Goal: Information Seeking & Learning: Learn about a topic

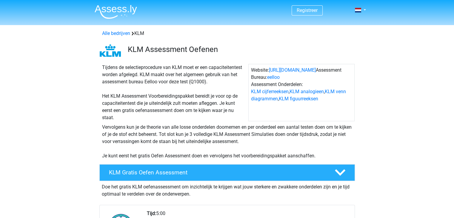
scroll to position [180, 0]
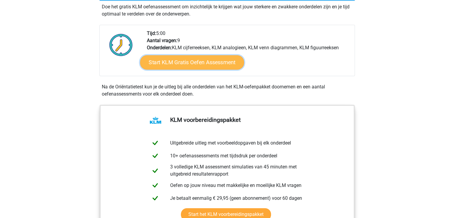
click at [193, 64] on link "Start KLM Gratis Oefen Assessment" at bounding box center [192, 62] width 104 height 14
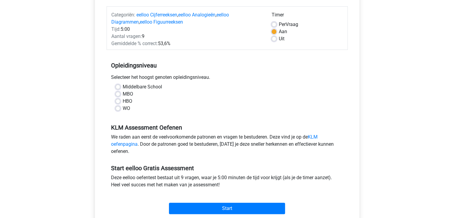
scroll to position [71, 0]
click at [123, 99] on label "HBO" at bounding box center [128, 101] width 10 height 7
click at [116, 99] on input "HBO" at bounding box center [117, 101] width 5 height 6
radio input "true"
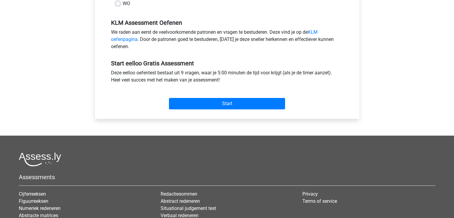
scroll to position [177, 0]
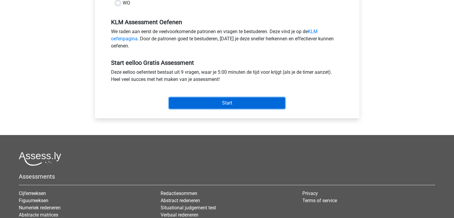
click at [239, 100] on input "Start" at bounding box center [227, 102] width 116 height 11
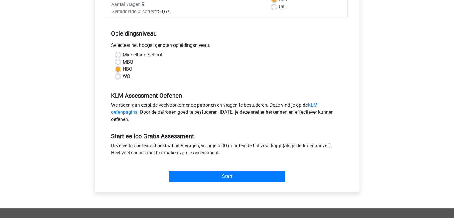
scroll to position [0, 0]
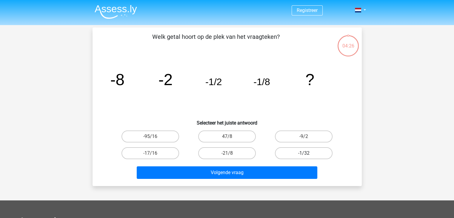
click at [318, 151] on label "-1/32" at bounding box center [304, 153] width 58 height 12
click at [307, 153] on input "-1/32" at bounding box center [306, 155] width 4 height 4
radio input "true"
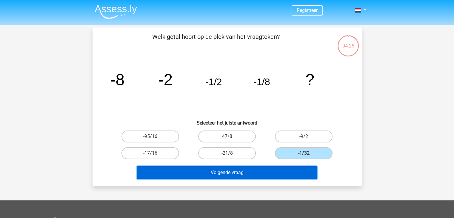
click at [288, 172] on button "Volgende vraag" at bounding box center [227, 172] width 180 height 13
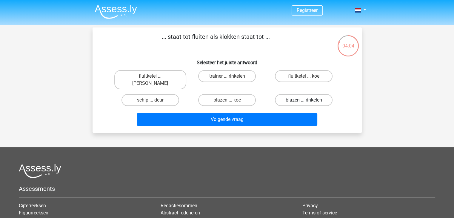
click at [301, 94] on label "blazen ... rinkelen" at bounding box center [304, 100] width 58 height 12
click at [304, 100] on input "blazen ... rinkelen" at bounding box center [306, 102] width 4 height 4
radio input "true"
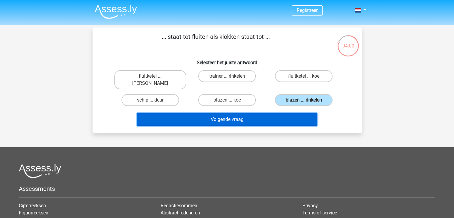
click at [225, 113] on button "Volgende vraag" at bounding box center [227, 119] width 180 height 13
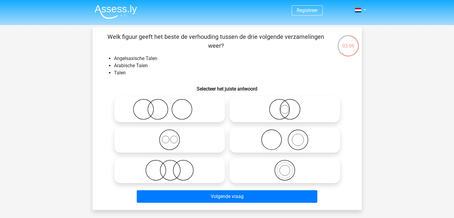
click at [193, 136] on icon at bounding box center [170, 139] width 106 height 21
click at [173, 136] on input "radio" at bounding box center [171, 135] width 4 height 4
radio input "true"
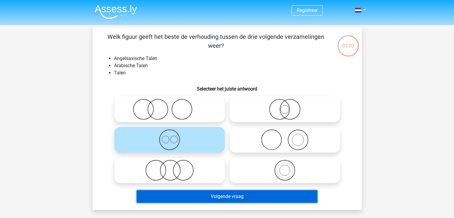
click at [245, 199] on button "Volgende vraag" at bounding box center [227, 196] width 180 height 13
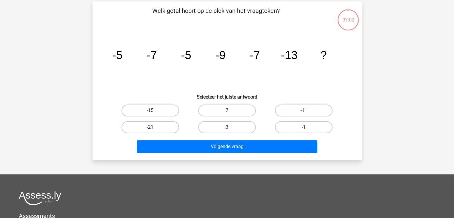
scroll to position [27, 0]
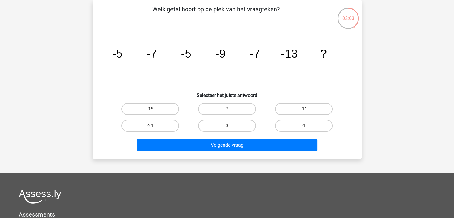
click at [307, 109] on input "-11" at bounding box center [306, 111] width 4 height 4
radio input "true"
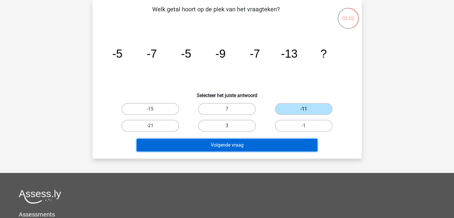
click at [296, 143] on button "Volgende vraag" at bounding box center [227, 145] width 180 height 13
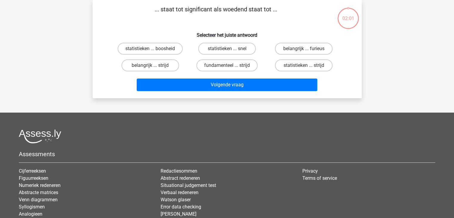
scroll to position [0, 0]
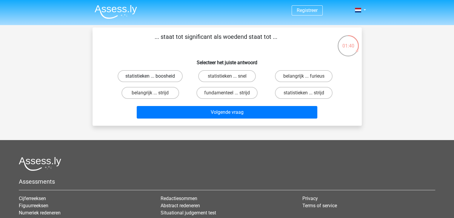
click at [168, 75] on label "statistieken ... boosheid" at bounding box center [149, 76] width 65 height 12
click at [154, 76] on input "statistieken ... boosheid" at bounding box center [152, 78] width 4 height 4
radio input "true"
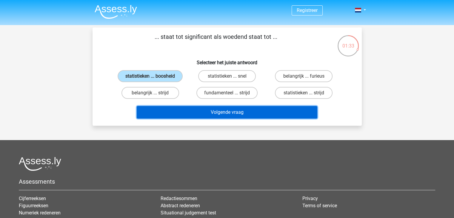
click at [283, 114] on button "Volgende vraag" at bounding box center [227, 112] width 180 height 13
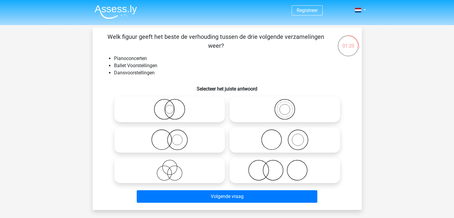
click at [174, 174] on icon at bounding box center [170, 170] width 106 height 21
click at [173, 167] on input "radio" at bounding box center [171, 165] width 4 height 4
radio input "true"
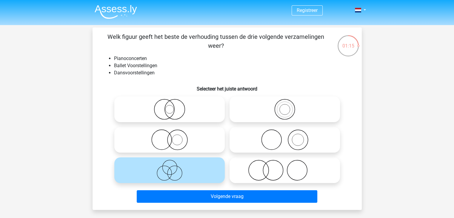
click at [171, 140] on icon at bounding box center [170, 139] width 106 height 21
click at [171, 137] on input "radio" at bounding box center [171, 135] width 4 height 4
radio input "true"
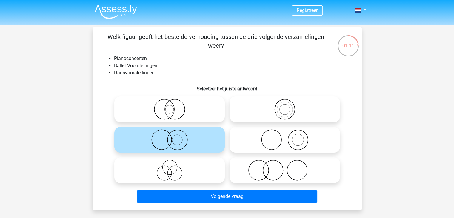
click at [303, 148] on circle at bounding box center [297, 140] width 20 height 20
click at [288, 137] on input "radio" at bounding box center [286, 135] width 4 height 4
radio input "true"
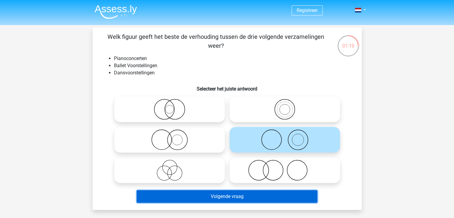
click at [291, 196] on button "Volgende vraag" at bounding box center [227, 196] width 180 height 13
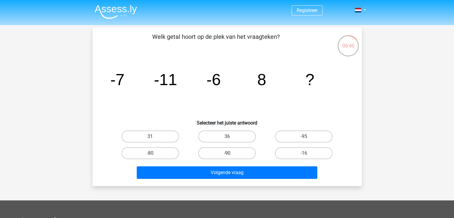
click at [242, 154] on label "-90" at bounding box center [227, 153] width 58 height 12
click at [230, 154] on input "-90" at bounding box center [229, 155] width 4 height 4
radio input "true"
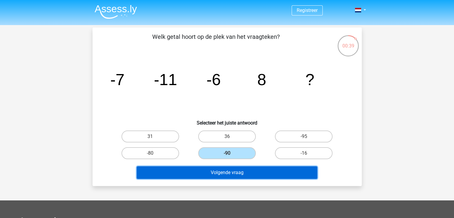
click at [249, 172] on button "Volgende vraag" at bounding box center [227, 172] width 180 height 13
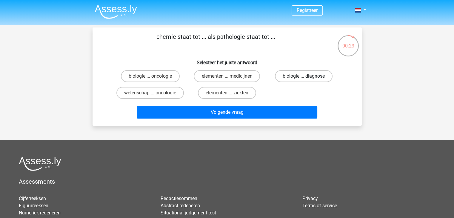
click at [301, 76] on label "biologie ... diagnose" at bounding box center [304, 76] width 58 height 12
click at [304, 76] on input "biologie ... diagnose" at bounding box center [306, 78] width 4 height 4
radio input "true"
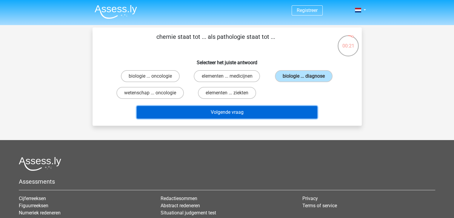
click at [284, 110] on button "Volgende vraag" at bounding box center [227, 112] width 180 height 13
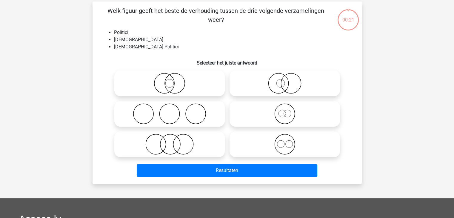
scroll to position [27, 0]
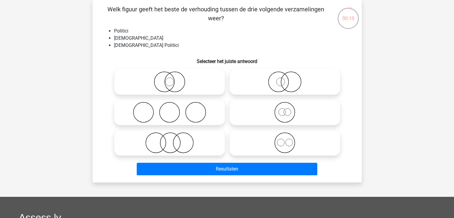
click at [284, 81] on circle at bounding box center [280, 82] width 8 height 8
click at [284, 79] on input "radio" at bounding box center [286, 77] width 4 height 4
radio input "true"
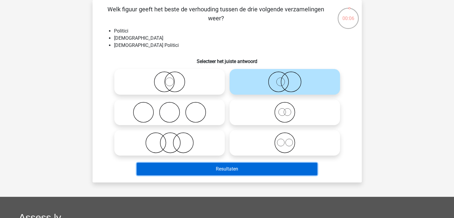
click at [291, 173] on button "Resultaten" at bounding box center [227, 168] width 180 height 13
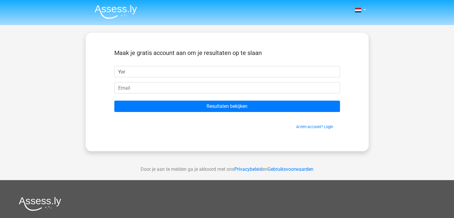
type input "[PERSON_NAME]"
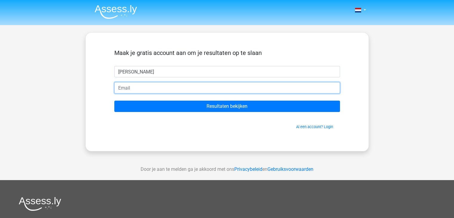
click at [178, 90] on input "email" at bounding box center [226, 87] width 225 height 11
type input "[EMAIL_ADDRESS][DOMAIN_NAME]"
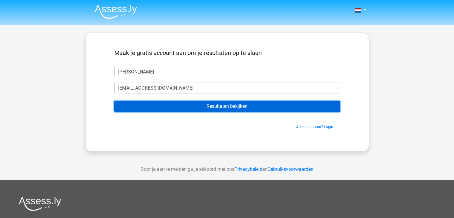
click at [205, 110] on input "Resultaten bekijken" at bounding box center [226, 105] width 225 height 11
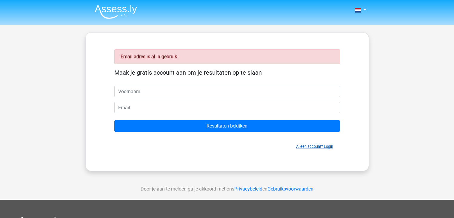
click at [306, 146] on link "Al een account? Login" at bounding box center [314, 146] width 37 height 4
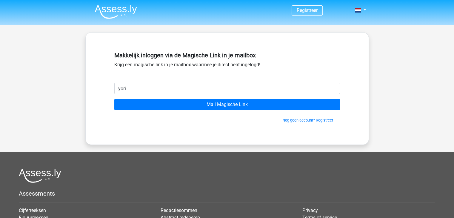
type input "yorick.ten.brinke@gmail.com"
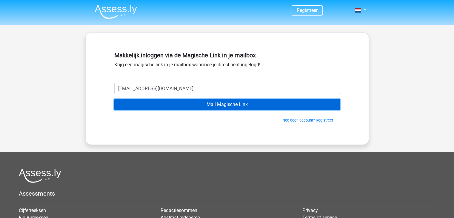
click at [203, 107] on input "Mail Magische Link" at bounding box center [226, 104] width 225 height 11
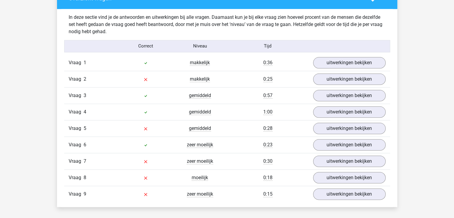
scroll to position [677, 0]
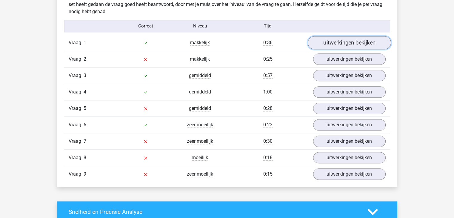
click at [365, 43] on link "uitwerkingen bekijken" at bounding box center [348, 42] width 83 height 13
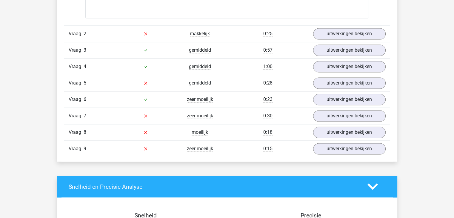
scroll to position [966, 0]
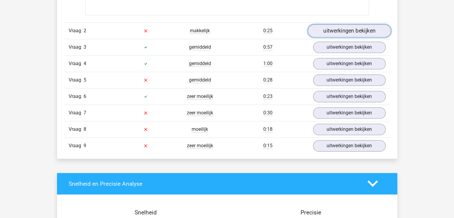
click at [363, 28] on link "uitwerkingen bekijken" at bounding box center [348, 30] width 83 height 13
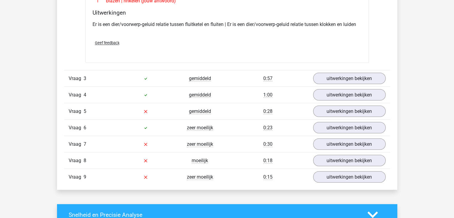
scroll to position [1070, 0]
click at [372, 76] on link "uitwerkingen bekijken" at bounding box center [348, 78] width 83 height 13
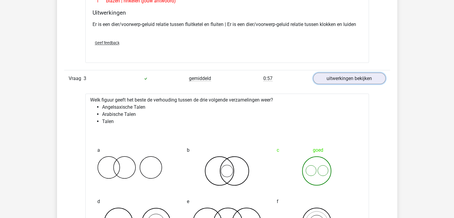
scroll to position [1117, 0]
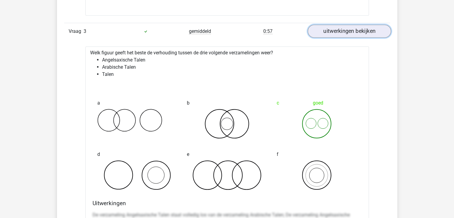
click at [345, 30] on link "uitwerkingen bekijken" at bounding box center [348, 30] width 83 height 13
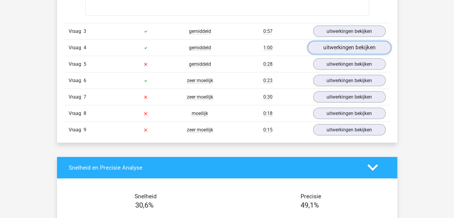
click at [326, 47] on link "uitwerkingen bekijken" at bounding box center [348, 47] width 83 height 13
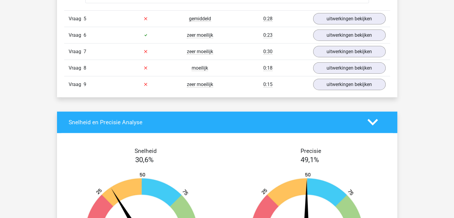
scroll to position [1437, 0]
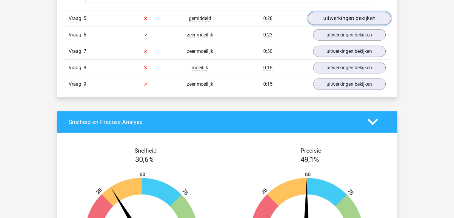
click at [345, 18] on link "uitwerkingen bekijken" at bounding box center [348, 18] width 83 height 13
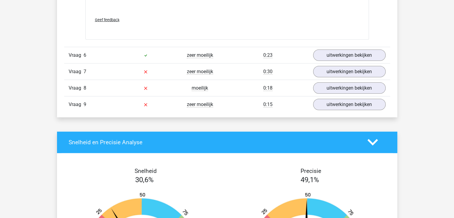
scroll to position [1713, 0]
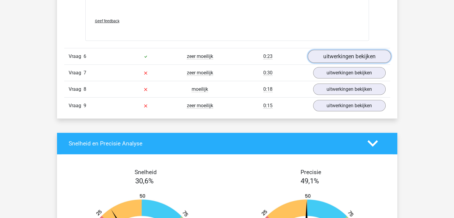
click at [352, 54] on link "uitwerkingen bekijken" at bounding box center [348, 56] width 83 height 13
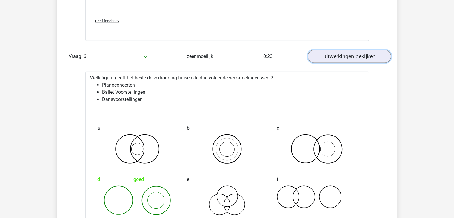
click at [346, 53] on link "uitwerkingen bekijken" at bounding box center [348, 56] width 83 height 13
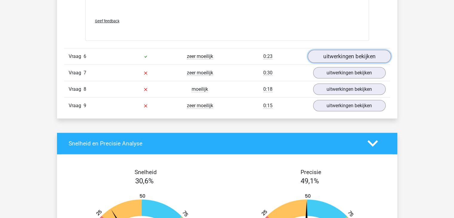
click at [350, 52] on link "uitwerkingen bekijken" at bounding box center [348, 56] width 83 height 13
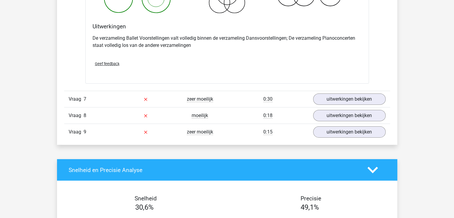
scroll to position [1940, 0]
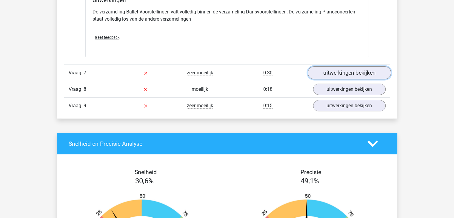
click at [349, 68] on link "uitwerkingen bekijken" at bounding box center [348, 72] width 83 height 13
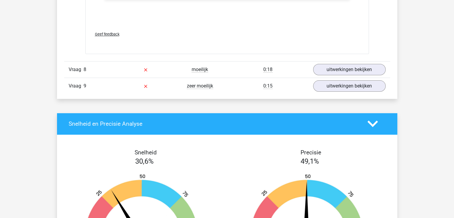
scroll to position [2336, 0]
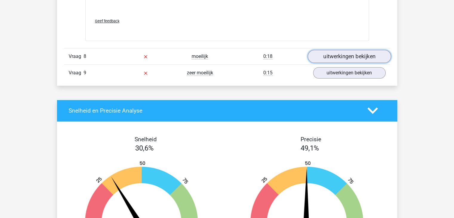
click at [373, 51] on link "uitwerkingen bekijken" at bounding box center [348, 56] width 83 height 13
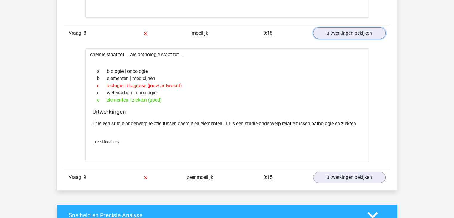
scroll to position [2431, 0]
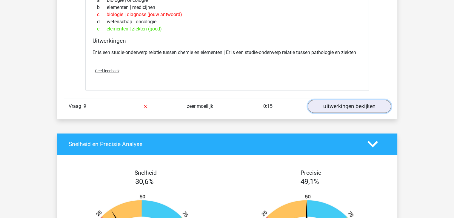
click at [337, 104] on link "uitwerkingen bekijken" at bounding box center [348, 106] width 83 height 13
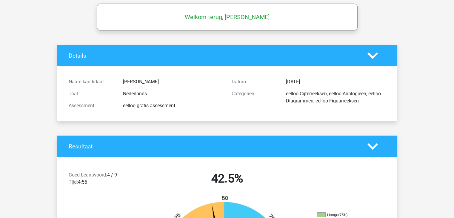
scroll to position [0, 0]
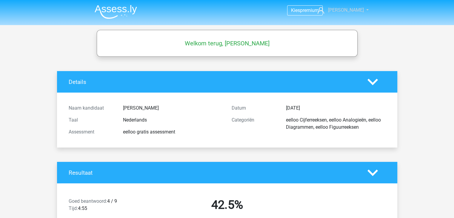
click at [361, 12] on link "[PERSON_NAME]" at bounding box center [339, 10] width 49 height 7
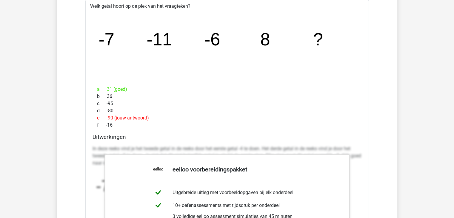
scroll to position [2006, 0]
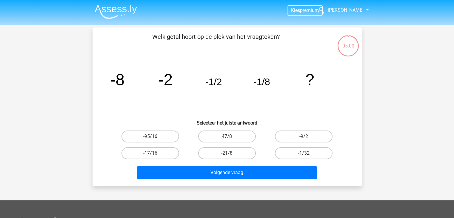
scroll to position [27, 0]
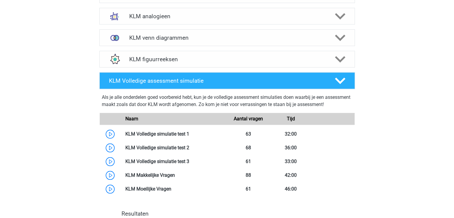
scroll to position [401, 0]
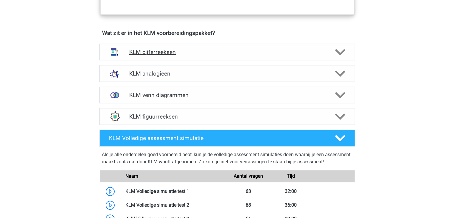
click at [195, 53] on h4 "KLM cijferreeksen" at bounding box center [226, 52] width 195 height 7
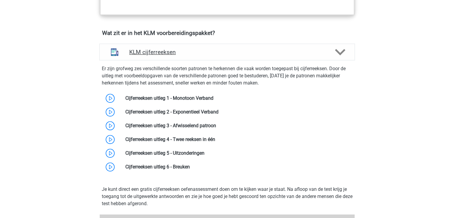
click at [198, 51] on h4 "KLM cijferreeksen" at bounding box center [226, 52] width 195 height 7
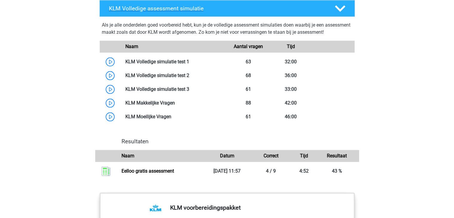
scroll to position [530, 0]
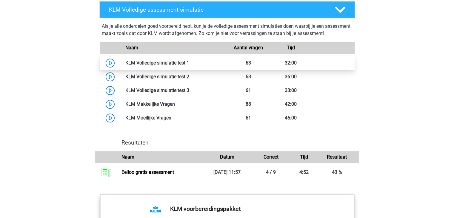
click at [189, 62] on link at bounding box center [189, 63] width 0 height 6
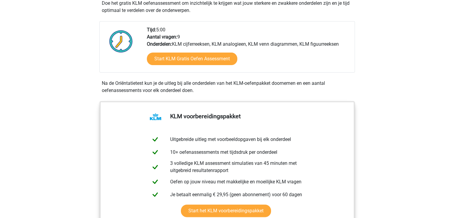
scroll to position [184, 0]
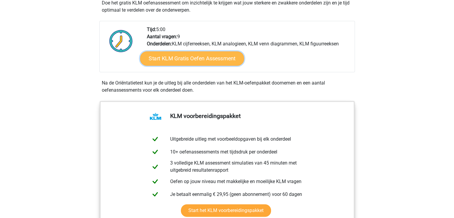
click at [205, 58] on link "Start KLM Gratis Oefen Assessment" at bounding box center [192, 58] width 104 height 14
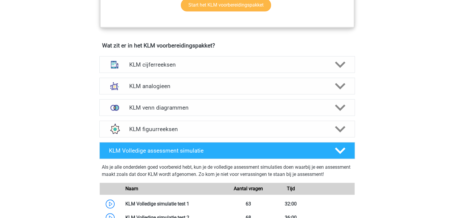
scroll to position [390, 0]
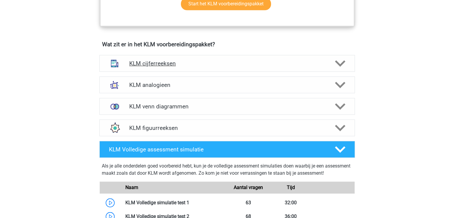
click at [250, 64] on h4 "KLM cijferreeksen" at bounding box center [226, 63] width 195 height 7
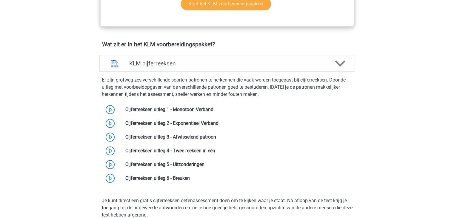
click at [250, 64] on h4 "KLM cijferreeksen" at bounding box center [226, 63] width 195 height 7
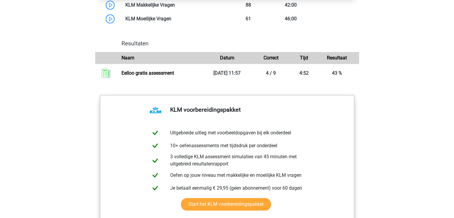
scroll to position [629, 0]
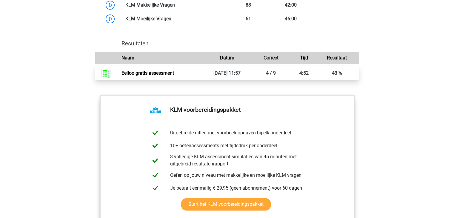
click at [140, 72] on link "Eelloo gratis assessment" at bounding box center [147, 73] width 52 height 6
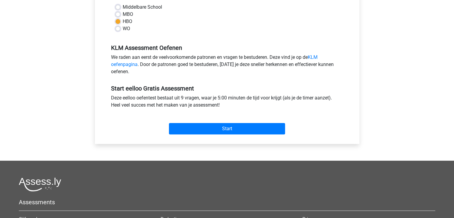
scroll to position [150, 0]
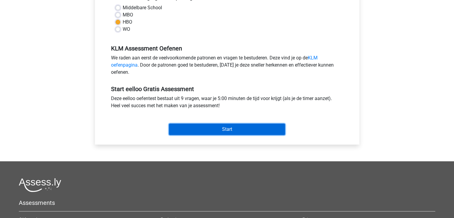
click at [242, 130] on input "Start" at bounding box center [227, 128] width 116 height 11
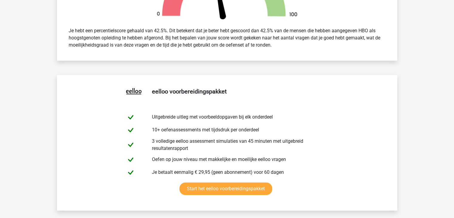
scroll to position [533, 0]
